Goal: Task Accomplishment & Management: Use online tool/utility

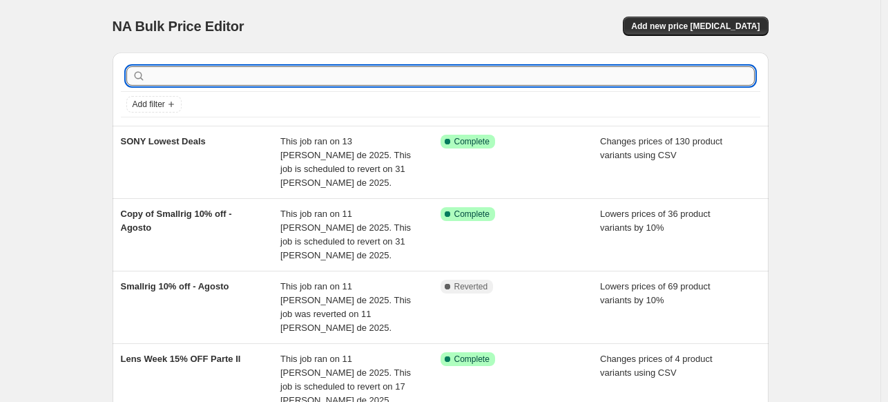
click at [301, 70] on input "text" at bounding box center [451, 75] width 606 height 19
type input "canon"
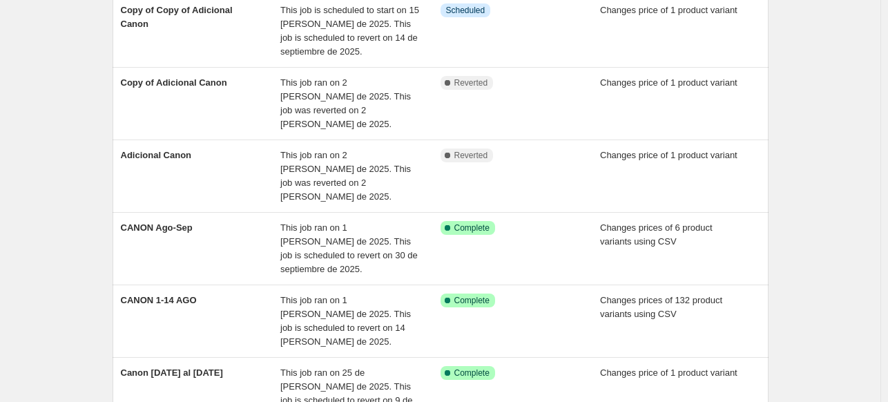
scroll to position [133, 0]
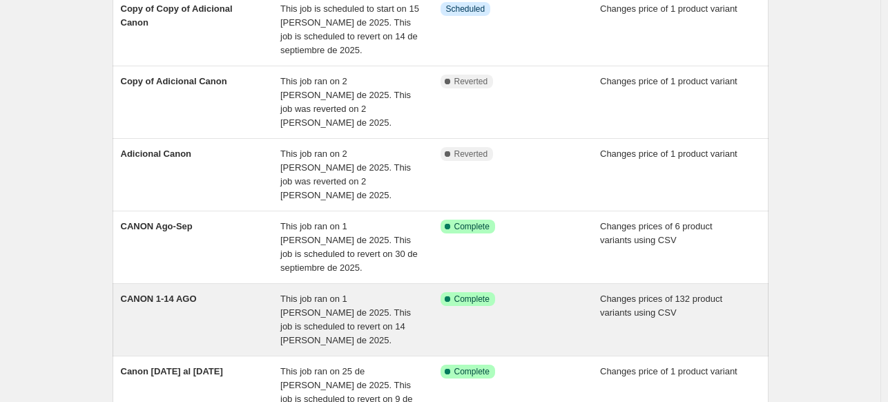
click at [255, 292] on div "CANON 1-14 AGO" at bounding box center [201, 319] width 160 height 55
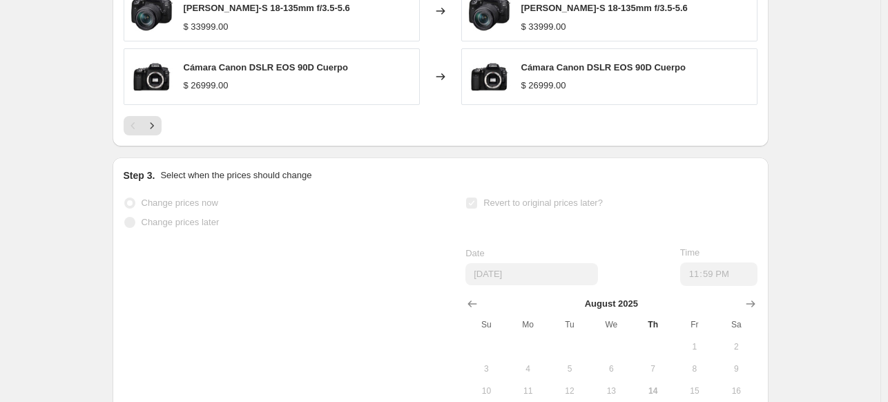
scroll to position [1029, 0]
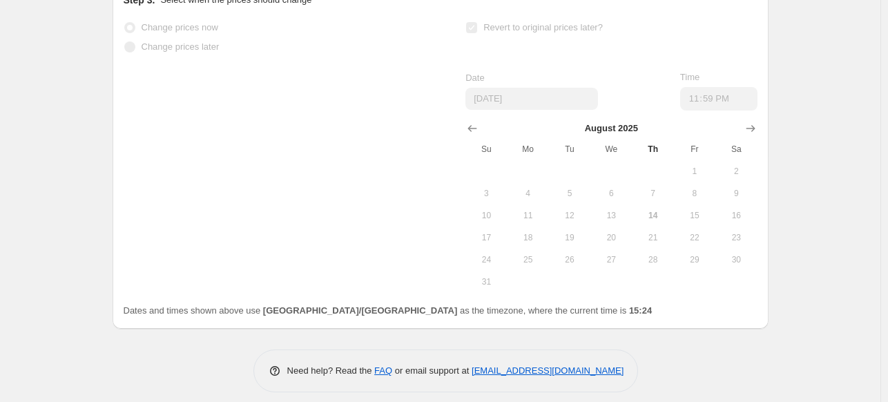
click at [610, 254] on span "27" at bounding box center [611, 259] width 30 height 11
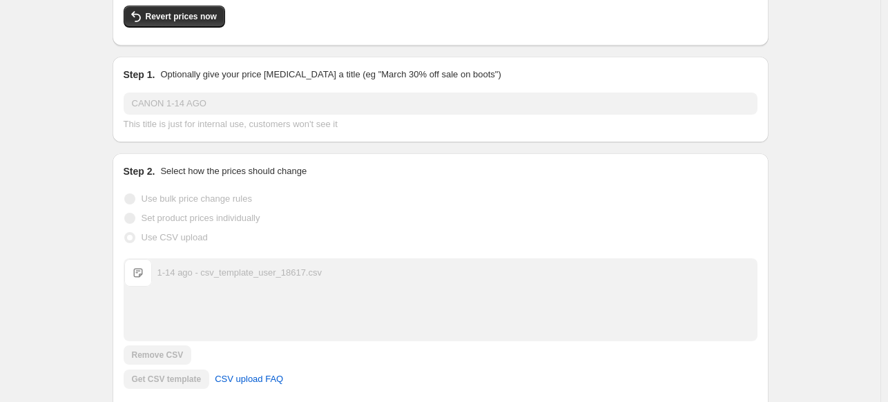
scroll to position [0, 0]
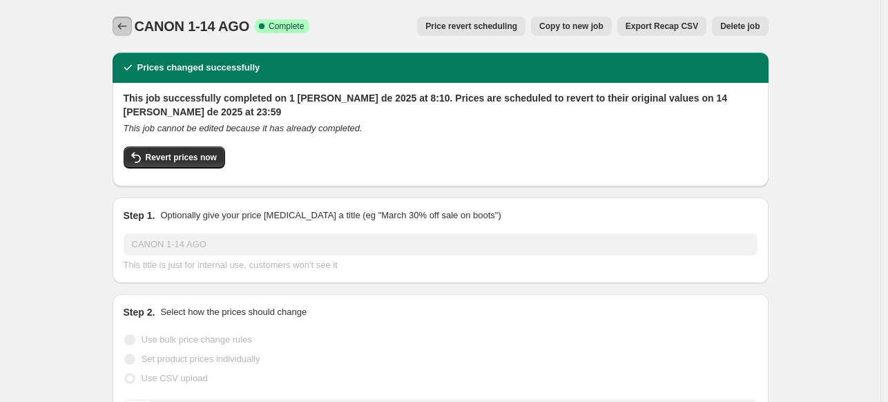
click at [116, 28] on button "Price change jobs" at bounding box center [122, 26] width 19 height 19
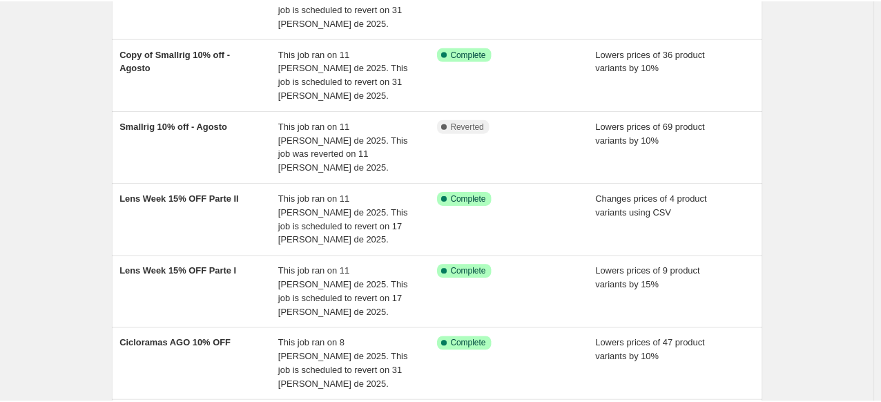
scroll to position [162, 0]
